Goal: Task Accomplishment & Management: Manage account settings

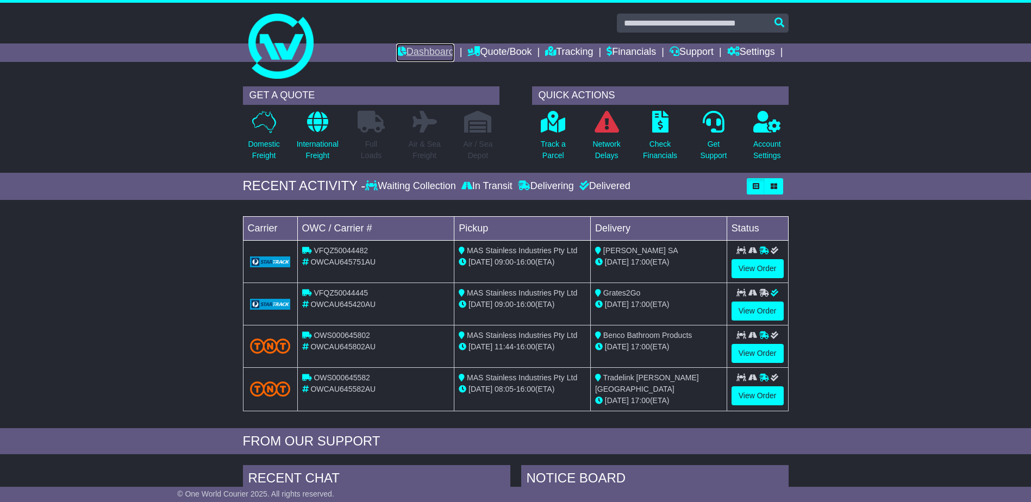
click at [414, 49] on link "Dashboard" at bounding box center [425, 52] width 58 height 18
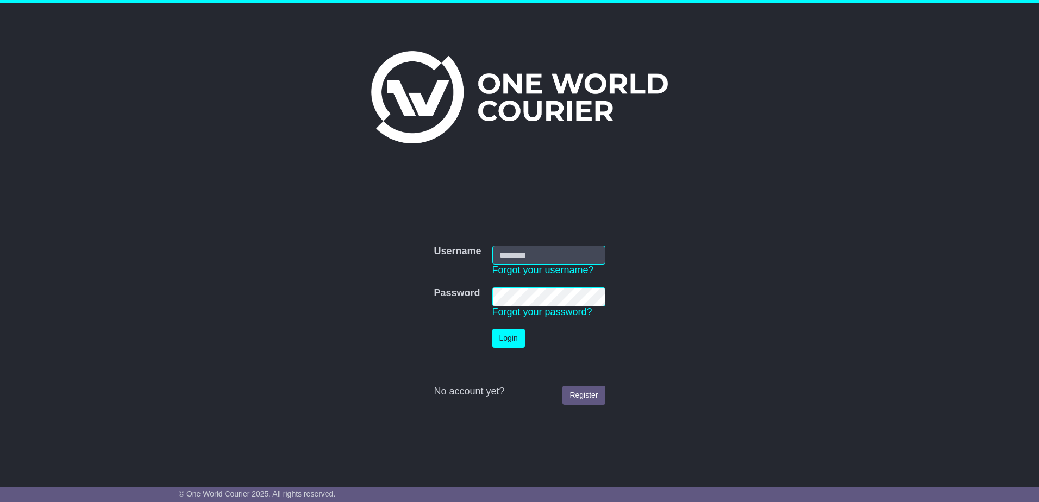
type input "**********"
click at [495, 336] on button "Login" at bounding box center [508, 338] width 33 height 19
